Goal: Task Accomplishment & Management: Manage account settings

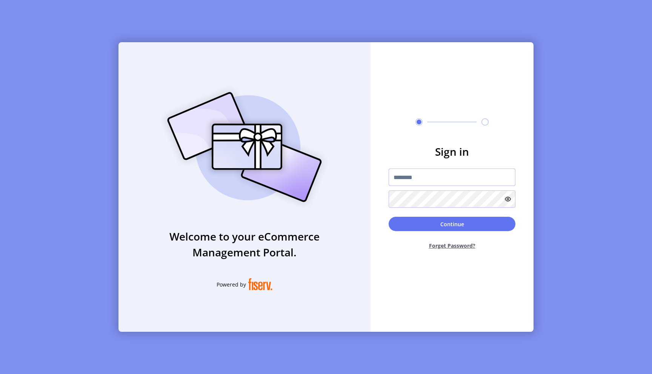
click at [411, 177] on input "text" at bounding box center [452, 177] width 127 height 17
type input "**********"
click at [389, 217] on button "Continue" at bounding box center [452, 224] width 127 height 14
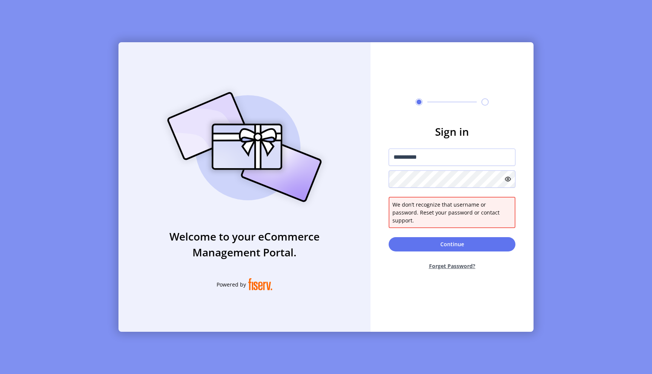
click at [505, 182] on icon at bounding box center [508, 179] width 6 height 6
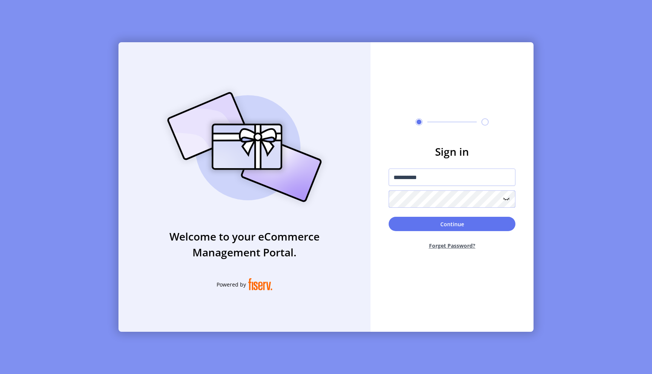
click at [389, 217] on button "Continue" at bounding box center [452, 224] width 127 height 14
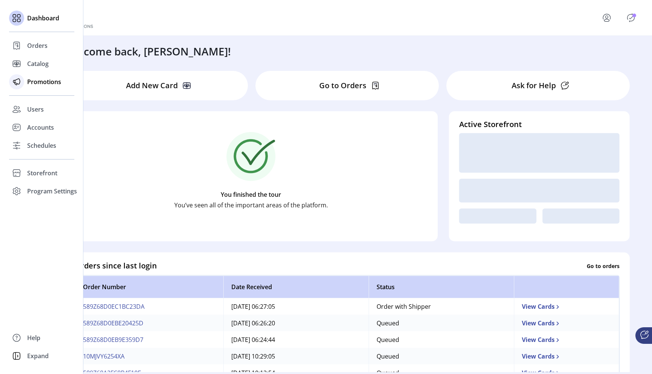
click at [54, 87] on div "Promotions" at bounding box center [41, 82] width 65 height 18
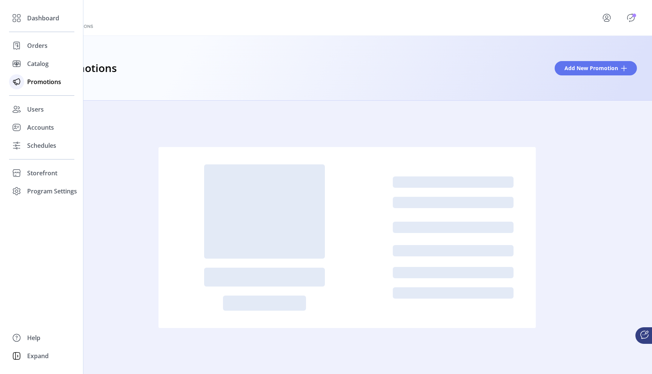
click at [57, 91] on div "Promotions" at bounding box center [41, 82] width 65 height 18
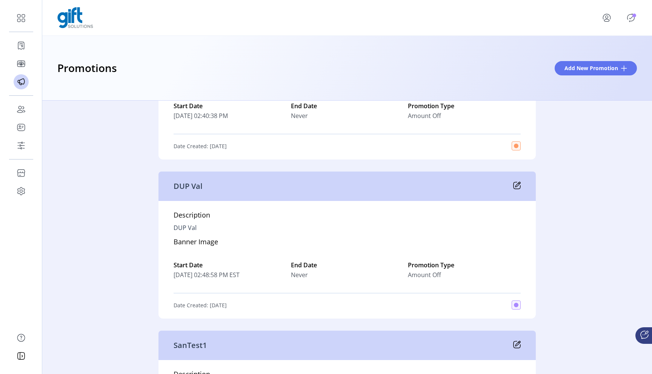
scroll to position [153, 0]
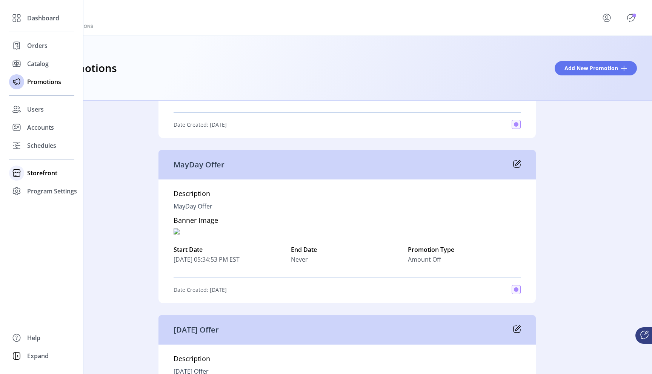
click at [51, 171] on span "Storefront" at bounding box center [42, 173] width 30 height 9
click at [66, 192] on span "Configuration" at bounding box center [47, 188] width 40 height 9
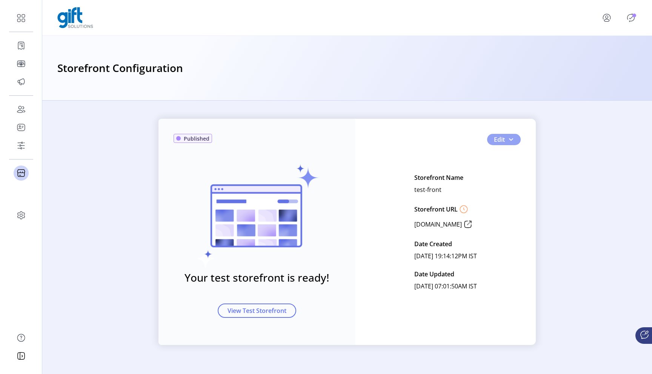
click at [513, 142] on span "button" at bounding box center [511, 140] width 6 height 6
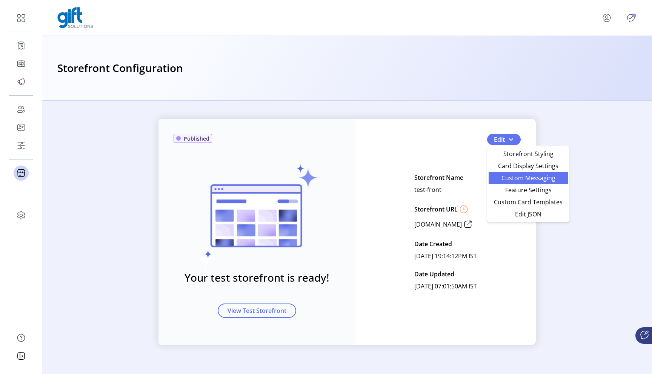
click at [517, 180] on span "Custom Messaging" at bounding box center [528, 178] width 70 height 6
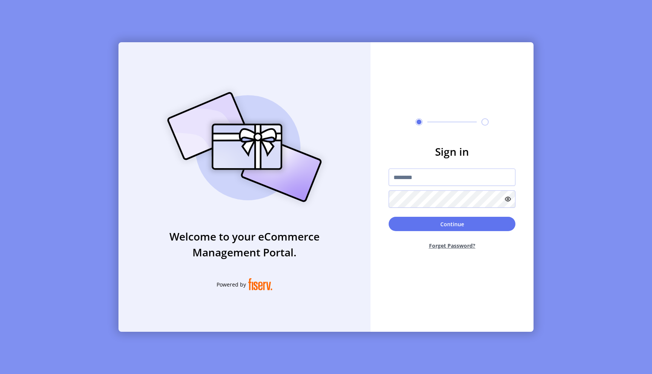
click at [420, 187] on div at bounding box center [452, 188] width 127 height 39
click at [426, 183] on input "text" at bounding box center [452, 177] width 127 height 17
type input "**********"
click at [389, 217] on button "Continue" at bounding box center [452, 224] width 127 height 14
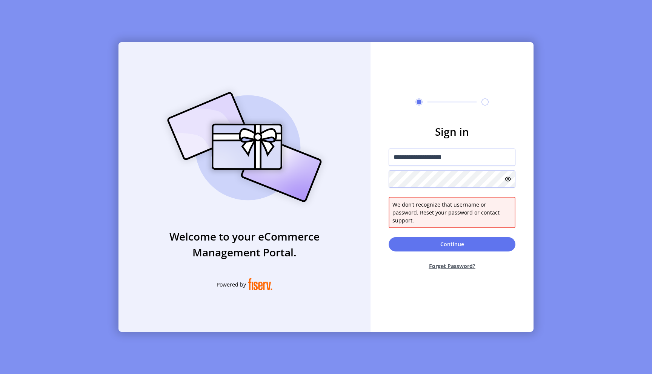
click at [507, 182] on icon at bounding box center [508, 179] width 6 height 6
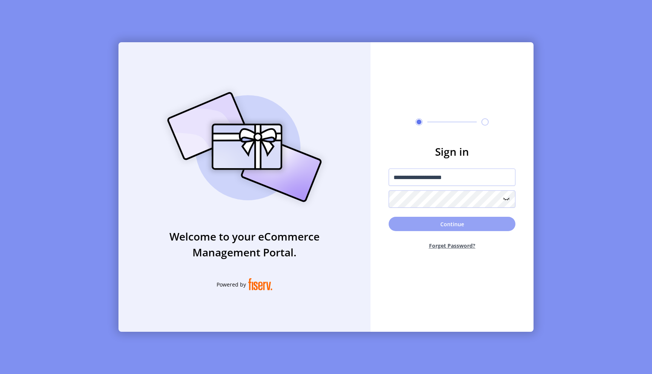
click at [468, 219] on button "Continue" at bounding box center [452, 224] width 127 height 14
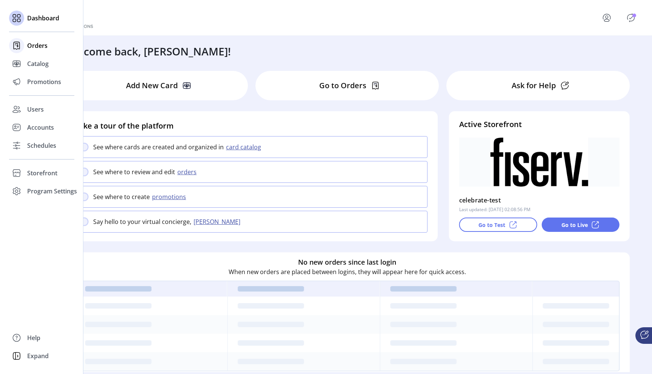
click at [34, 46] on span "Orders" at bounding box center [37, 45] width 20 height 9
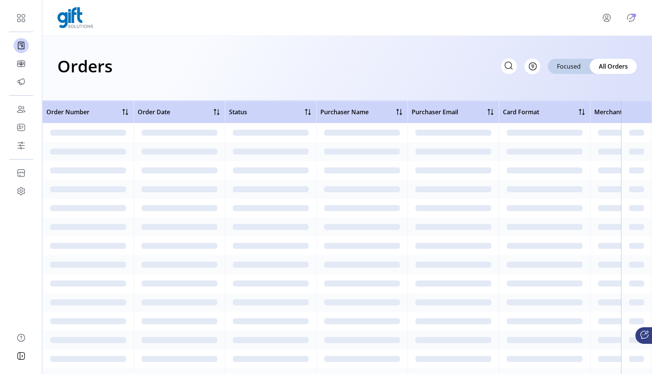
click at [505, 71] on icon at bounding box center [509, 66] width 12 height 12
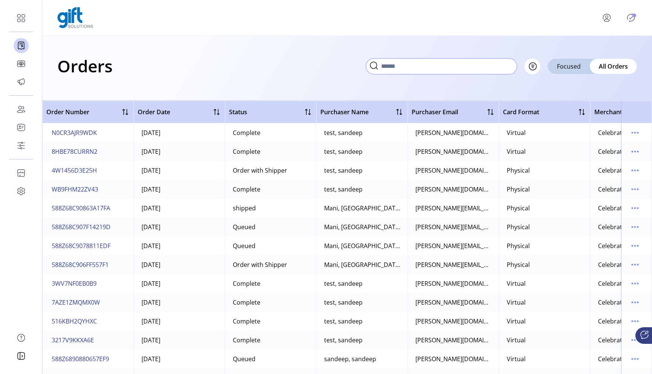
paste input "**********"
type input "**********"
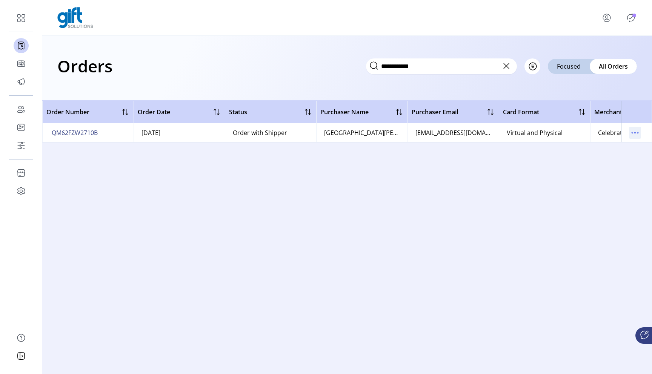
click at [634, 136] on icon "menu" at bounding box center [635, 133] width 12 height 12
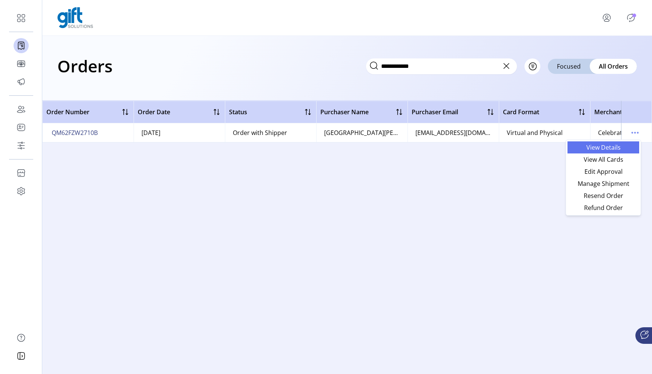
click at [589, 149] on span "View Details" at bounding box center [603, 148] width 63 height 6
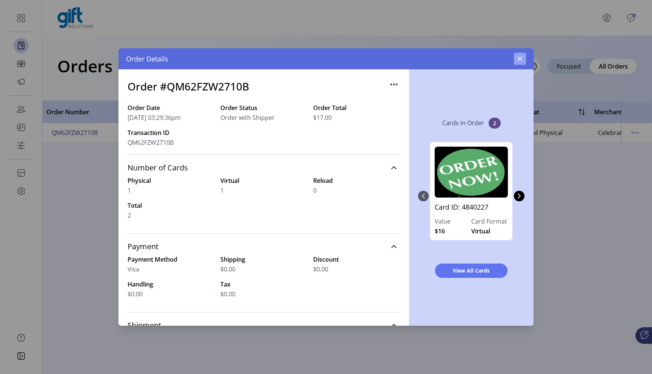
click at [520, 59] on icon "button" at bounding box center [520, 59] width 5 height 5
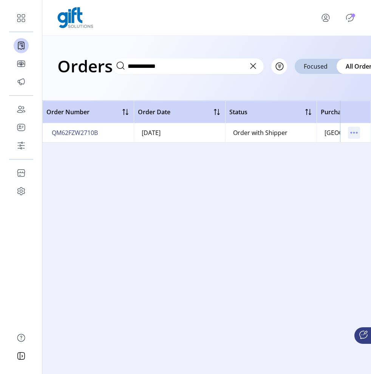
click at [351, 134] on icon "menu" at bounding box center [354, 133] width 12 height 12
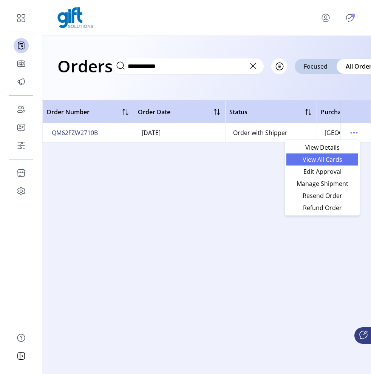
click at [338, 162] on span "View All Cards" at bounding box center [322, 160] width 63 height 6
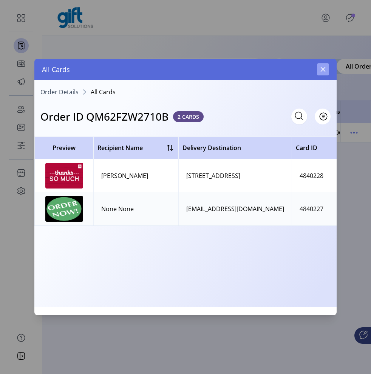
click at [322, 72] on button "button" at bounding box center [323, 69] width 12 height 12
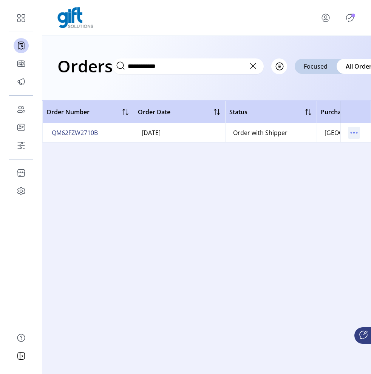
click at [352, 133] on icon "menu" at bounding box center [354, 133] width 12 height 12
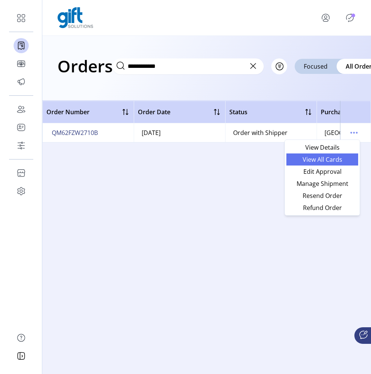
click at [338, 160] on span "View All Cards" at bounding box center [322, 160] width 63 height 6
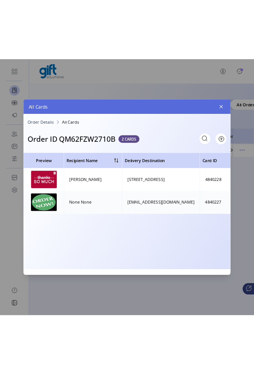
scroll to position [0, 271]
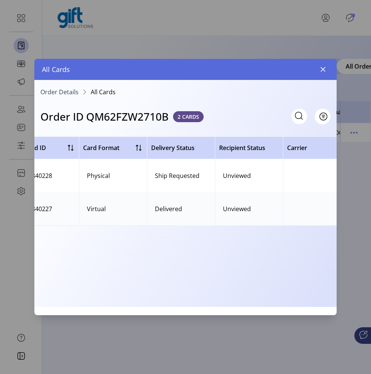
click at [299, 169] on td at bounding box center [317, 175] width 68 height 33
click at [245, 176] on div "Unviewed" at bounding box center [237, 175] width 28 height 9
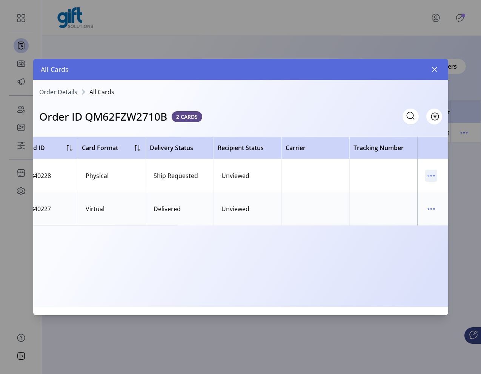
click at [433, 178] on icon "menu" at bounding box center [431, 176] width 12 height 12
click at [367, 172] on td at bounding box center [383, 175] width 68 height 33
click at [431, 177] on icon "menu" at bounding box center [431, 176] width 12 height 12
click at [411, 194] on span "View Card Details" at bounding box center [399, 191] width 63 height 6
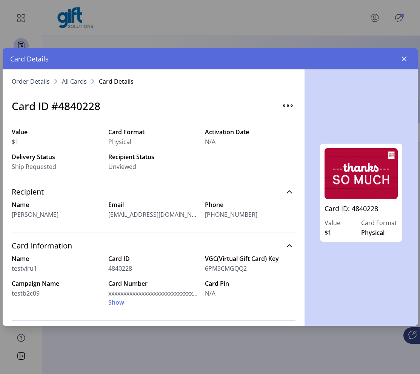
click at [76, 81] on span "All Cards" at bounding box center [74, 81] width 25 height 6
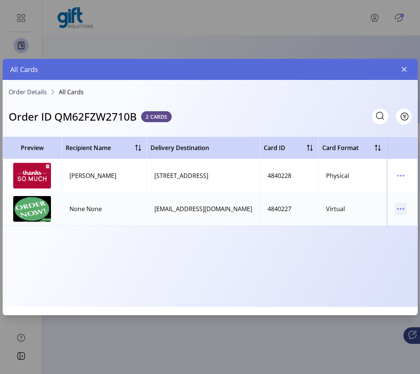
click at [406, 209] on icon "menu" at bounding box center [401, 209] width 12 height 12
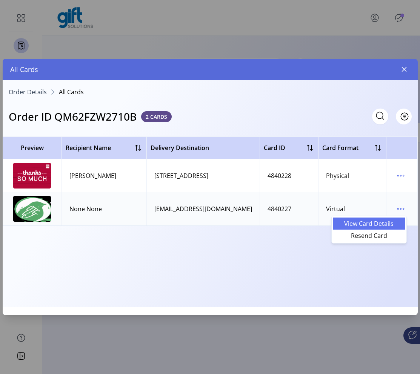
click at [372, 227] on span "View Card Details" at bounding box center [369, 224] width 63 height 6
